Goal: Find specific page/section: Find specific page/section

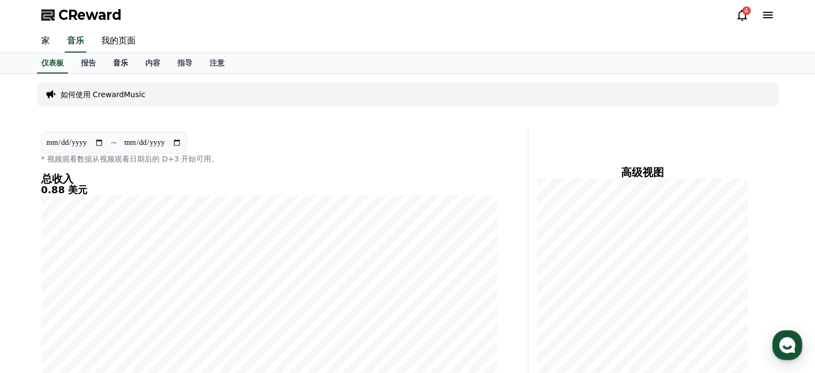
click at [117, 66] on font "音乐" at bounding box center [120, 62] width 15 height 9
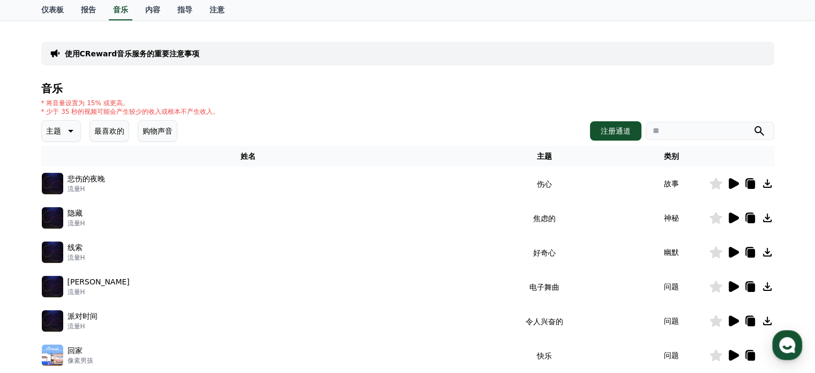
scroll to position [107, 0]
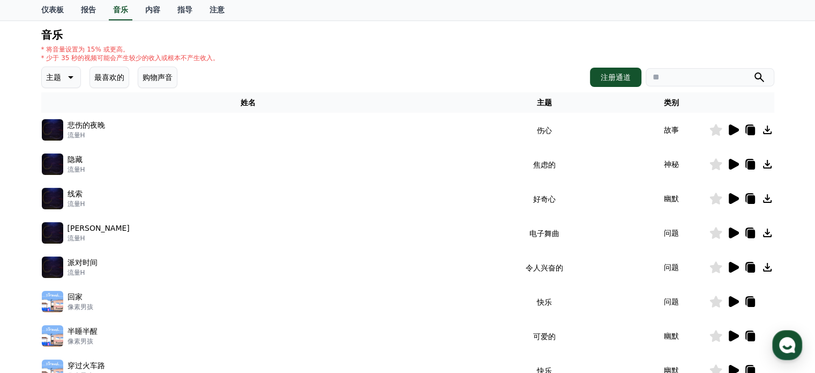
click at [729, 268] on icon at bounding box center [734, 267] width 10 height 11
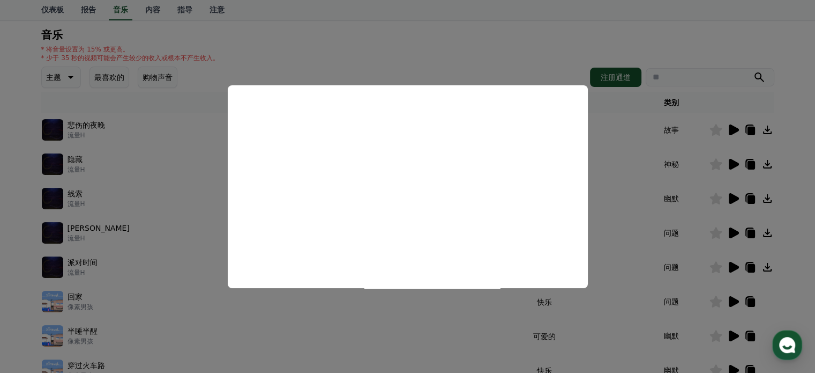
click at [633, 206] on button "close modal" at bounding box center [407, 186] width 815 height 373
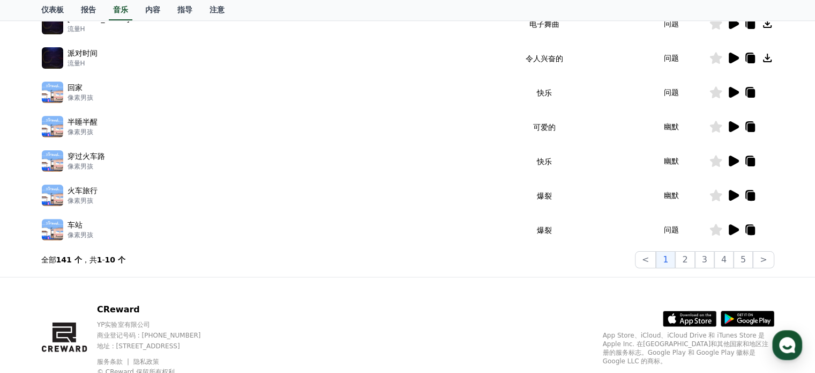
scroll to position [354, 0]
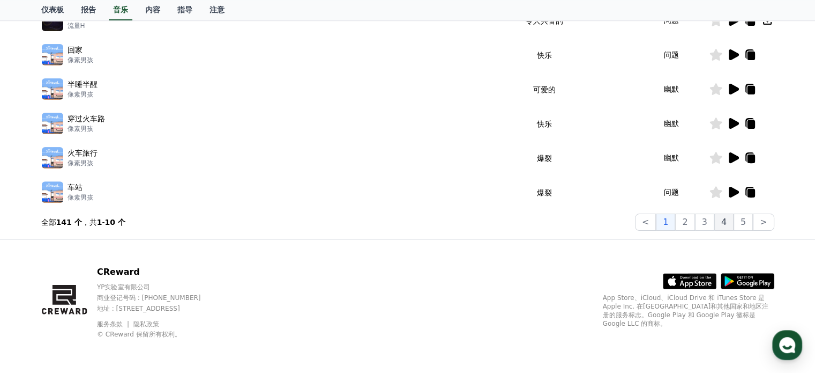
click at [718, 226] on button "4" at bounding box center [724, 221] width 19 height 17
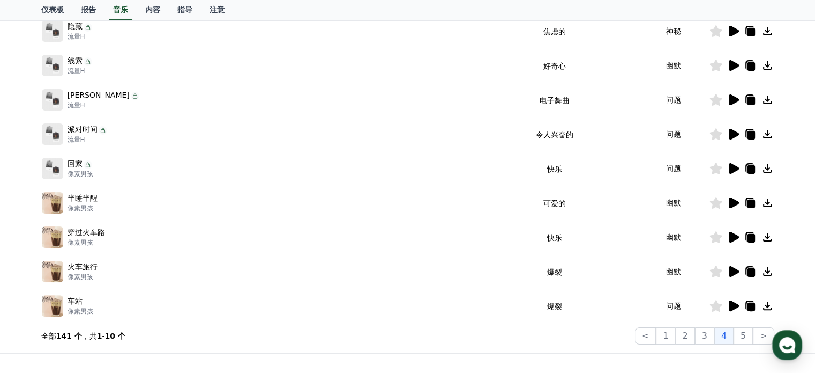
scroll to position [247, 0]
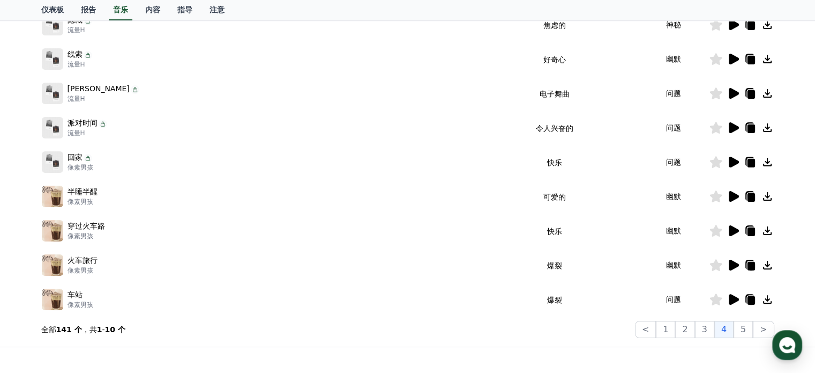
click at [733, 167] on icon at bounding box center [733, 161] width 13 height 13
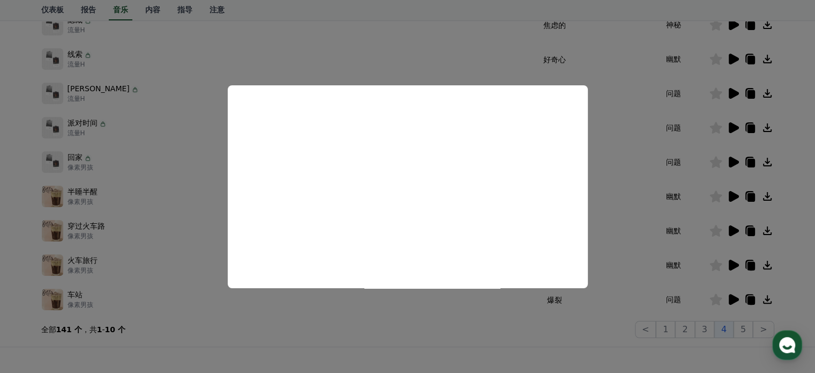
click at [300, 323] on button "close modal" at bounding box center [407, 186] width 815 height 373
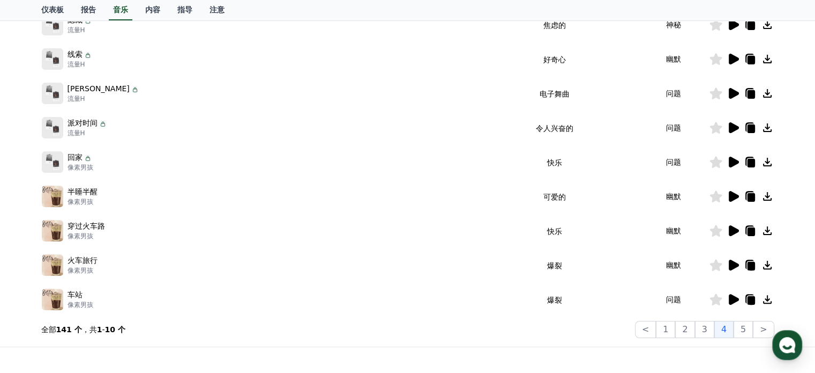
click at [747, 198] on icon at bounding box center [751, 196] width 8 height 9
click at [748, 234] on icon at bounding box center [751, 231] width 8 height 9
click at [748, 264] on icon at bounding box center [751, 265] width 8 height 9
click at [748, 300] on icon at bounding box center [751, 299] width 8 height 9
click at [751, 329] on button "5" at bounding box center [743, 329] width 19 height 17
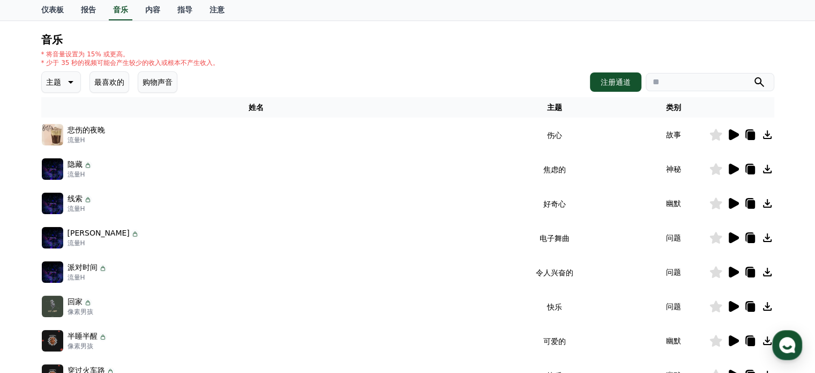
scroll to position [86, 0]
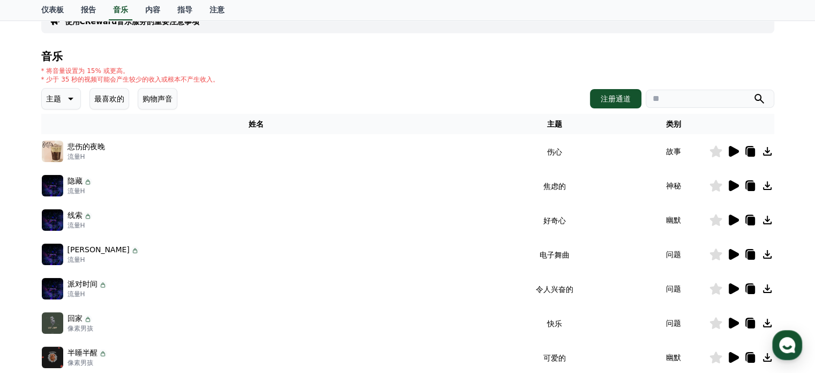
click at [752, 157] on icon at bounding box center [750, 151] width 13 height 13
